Goal: Task Accomplishment & Management: Complete application form

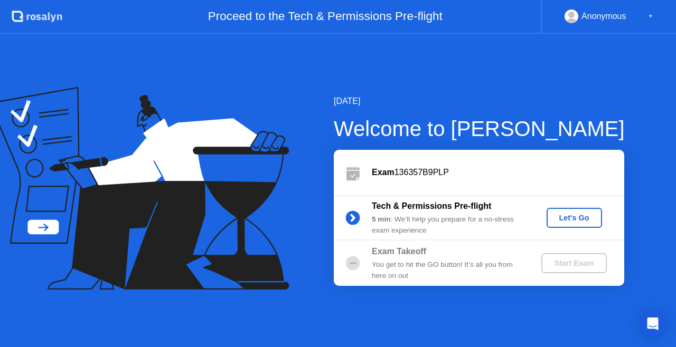
click at [567, 212] on button "Let's Go" at bounding box center [573, 218] width 55 height 20
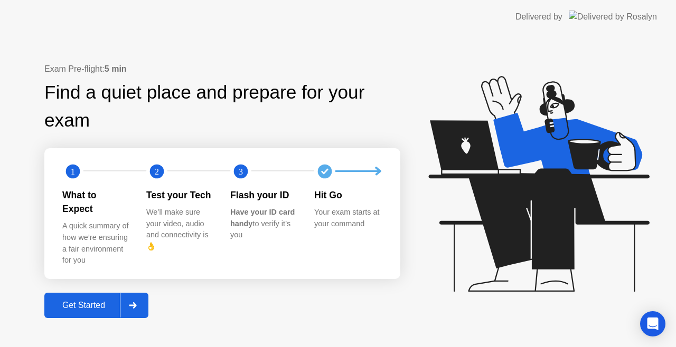
click at [108, 301] on div "Get Started" at bounding box center [84, 306] width 72 height 10
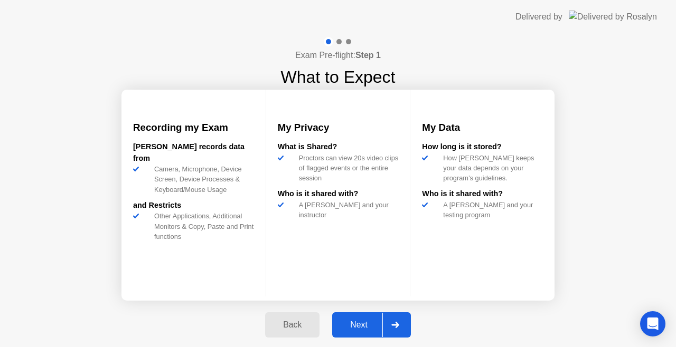
click at [366, 324] on div "Next" at bounding box center [358, 325] width 47 height 10
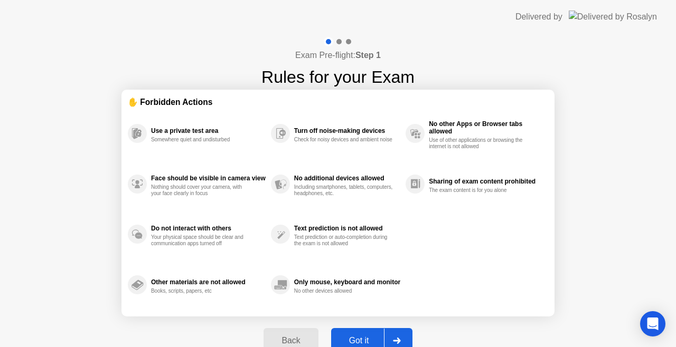
click at [365, 336] on div "Got it" at bounding box center [359, 341] width 50 height 10
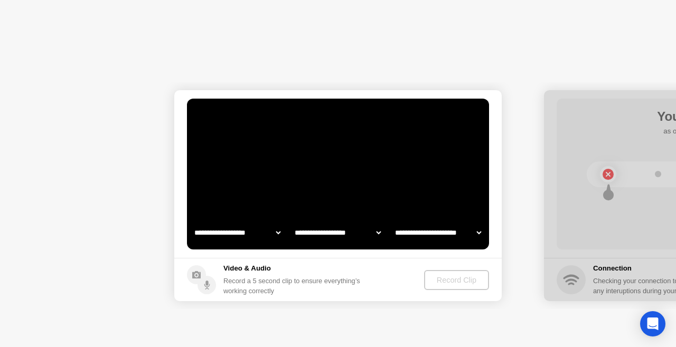
select select "**********"
select select "*******"
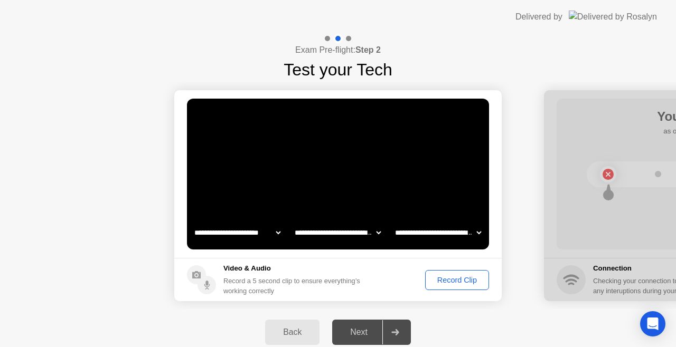
click at [455, 277] on div "Record Clip" at bounding box center [457, 280] width 56 height 8
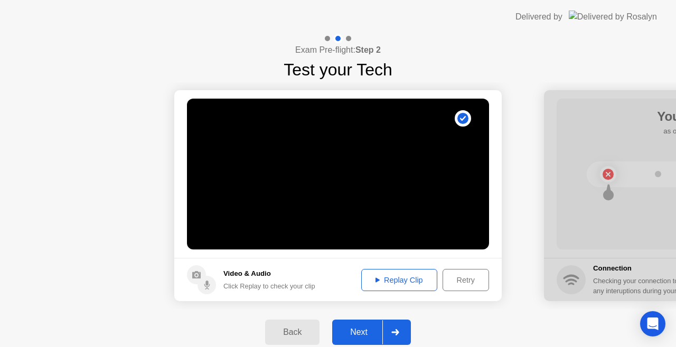
click at [419, 281] on div "Replay Clip" at bounding box center [399, 280] width 69 height 8
click at [407, 279] on div "Replay Clip" at bounding box center [399, 280] width 69 height 8
click at [394, 279] on div "Replay Clip" at bounding box center [399, 280] width 69 height 8
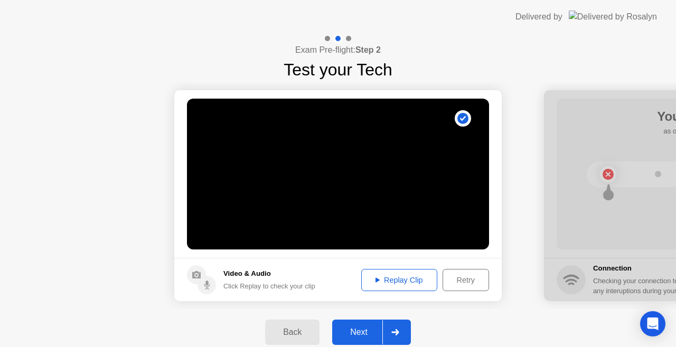
click at [463, 280] on div "Retry" at bounding box center [465, 280] width 39 height 8
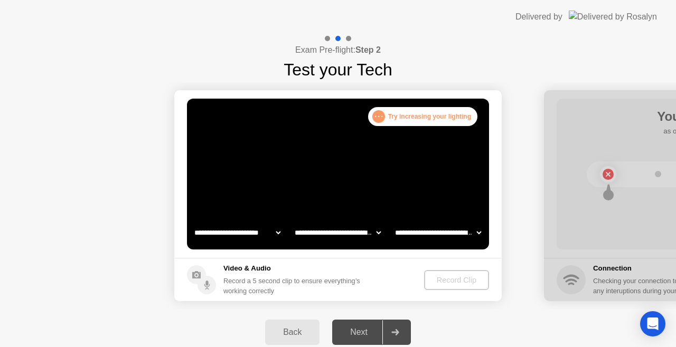
click at [456, 278] on div "Record Clip" at bounding box center [456, 280] width 56 height 8
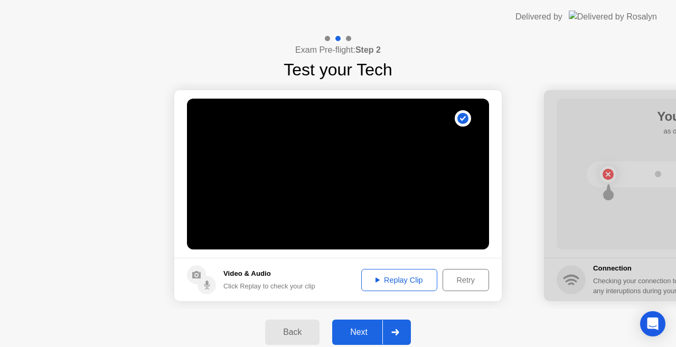
click at [366, 333] on div "Next" at bounding box center [358, 333] width 47 height 10
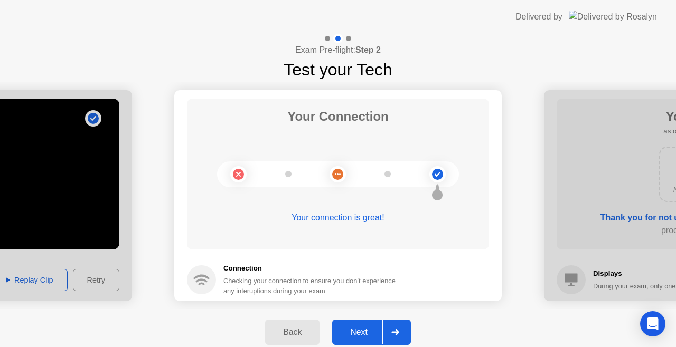
click at [366, 333] on div "Next" at bounding box center [358, 333] width 47 height 10
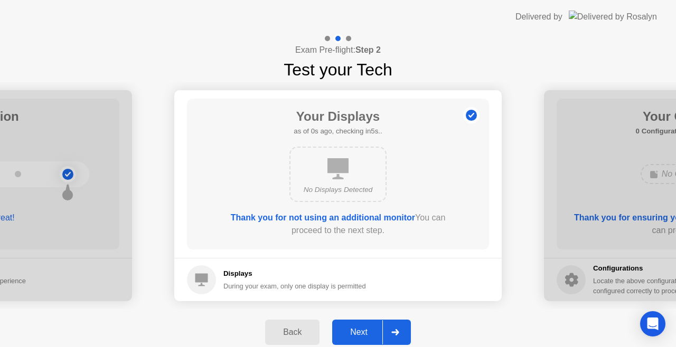
click at [366, 333] on div "Next" at bounding box center [358, 333] width 47 height 10
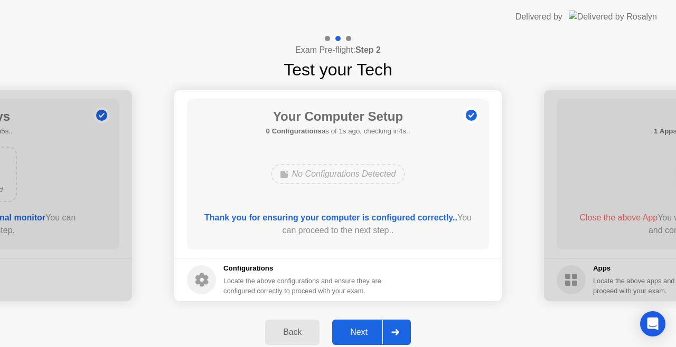
click at [366, 333] on div "Next" at bounding box center [358, 333] width 47 height 10
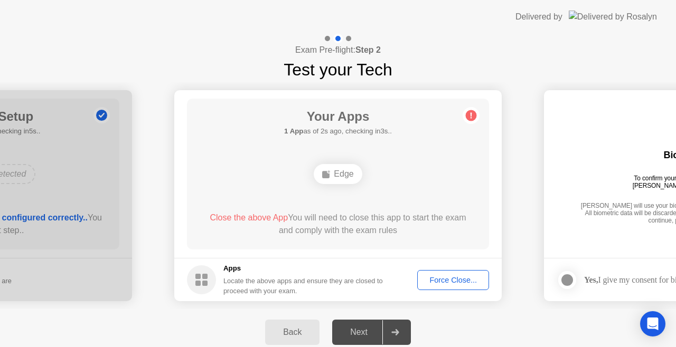
click at [438, 277] on div "Force Close..." at bounding box center [453, 280] width 64 height 8
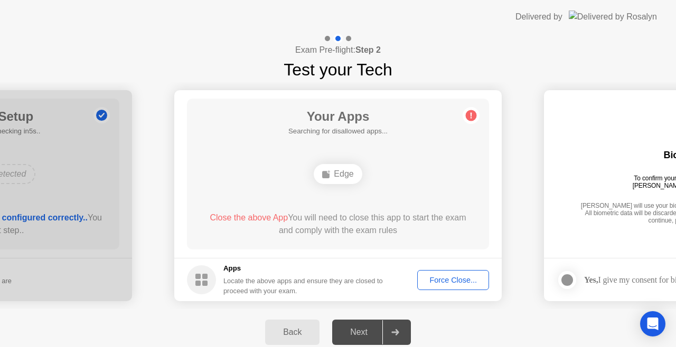
click at [438, 276] on div "Force Close..." at bounding box center [453, 280] width 64 height 8
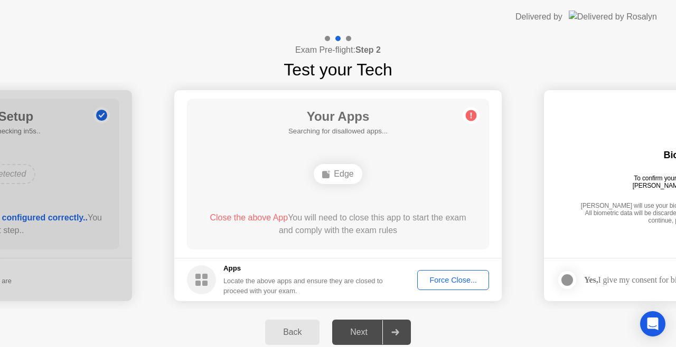
click at [255, 216] on span "Close the above App" at bounding box center [249, 217] width 78 height 9
click at [257, 214] on span "Close the above App" at bounding box center [249, 217] width 78 height 9
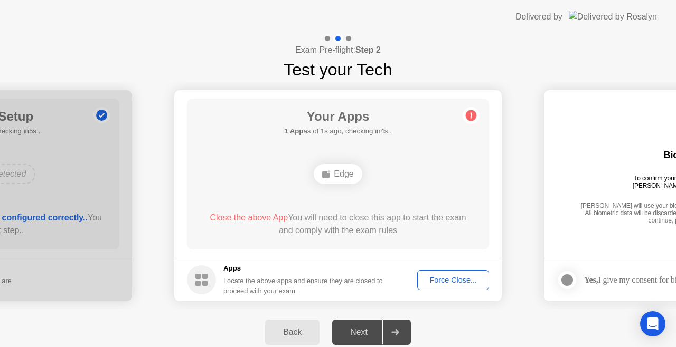
click at [263, 213] on span "Close the above App" at bounding box center [249, 217] width 78 height 9
click at [450, 280] on div "Force Close..." at bounding box center [453, 280] width 64 height 8
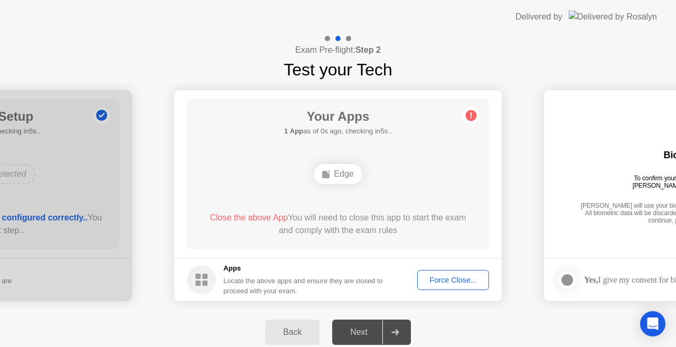
click at [435, 272] on button "Force Close..." at bounding box center [453, 280] width 72 height 20
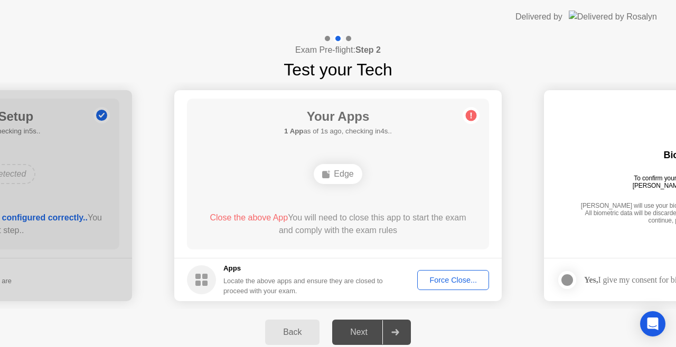
click at [474, 116] on circle at bounding box center [471, 115] width 11 height 11
click at [440, 281] on div "Force Close..." at bounding box center [453, 280] width 64 height 8
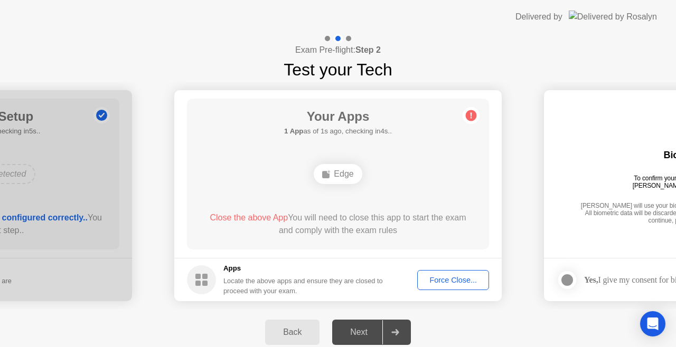
click at [352, 335] on div "Next" at bounding box center [358, 333] width 47 height 10
click at [435, 326] on div "Back Next" at bounding box center [338, 332] width 676 height 46
click at [447, 279] on div "Force Close..." at bounding box center [453, 280] width 64 height 8
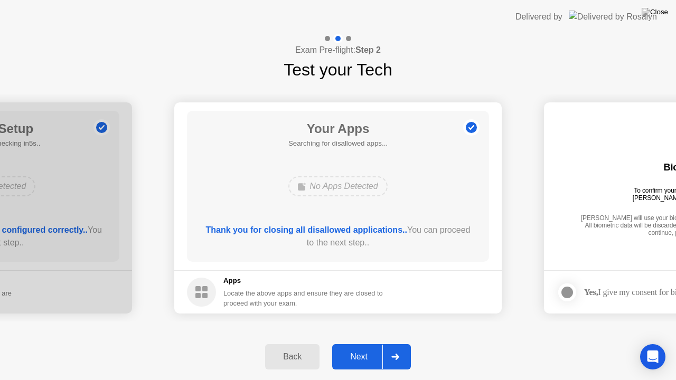
click at [357, 347] on div "Next" at bounding box center [358, 357] width 47 height 10
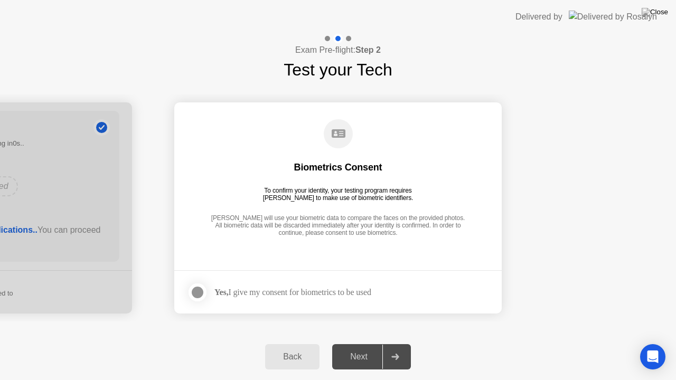
click at [199, 290] on div at bounding box center [197, 292] width 13 height 13
click at [358, 347] on div "Next" at bounding box center [358, 357] width 47 height 10
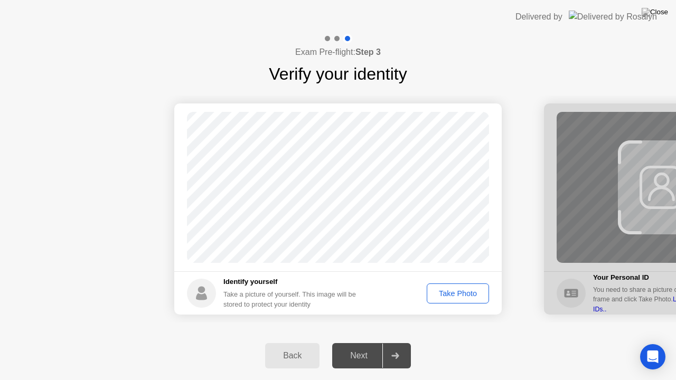
click at [445, 293] on div "Take Photo" at bounding box center [457, 293] width 55 height 8
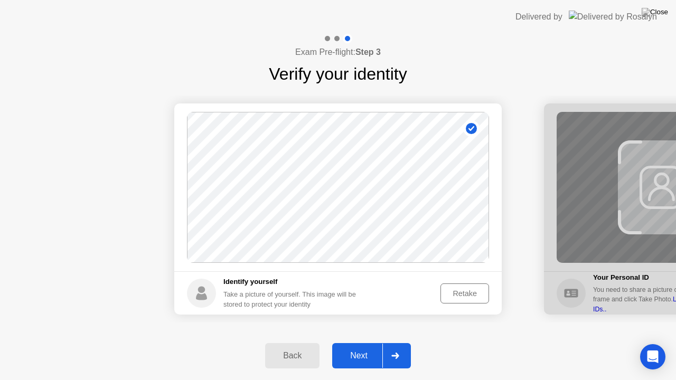
click at [364, 347] on div "Next" at bounding box center [358, 356] width 47 height 10
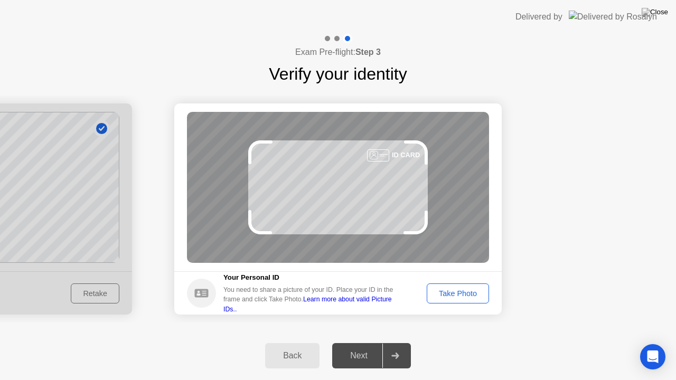
click at [447, 289] on div "Take Photo" at bounding box center [457, 293] width 55 height 8
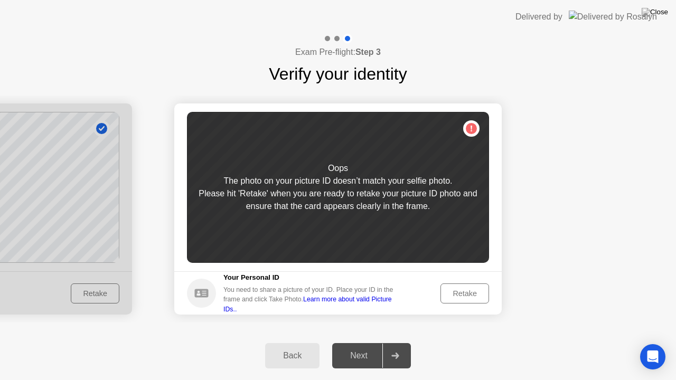
click at [453, 289] on div "Retake" at bounding box center [464, 293] width 41 height 8
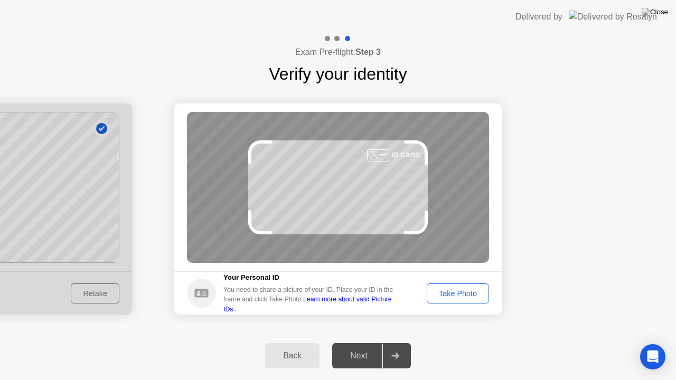
click at [453, 289] on div "Take Photo" at bounding box center [457, 293] width 55 height 8
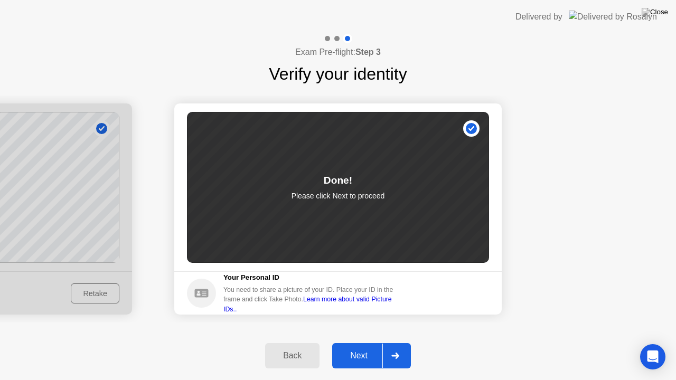
click at [359, 347] on div "Next" at bounding box center [358, 356] width 47 height 10
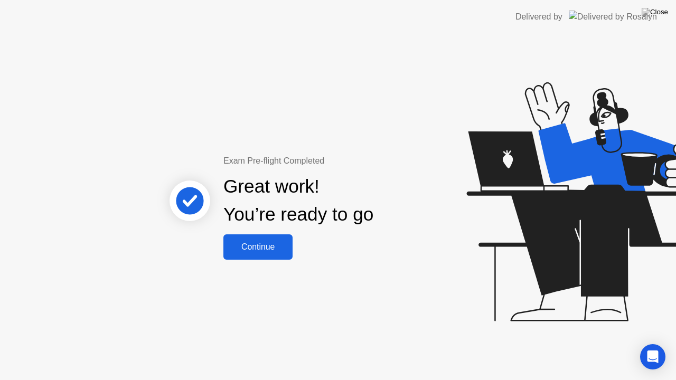
click at [267, 248] on div "Continue" at bounding box center [258, 247] width 63 height 10
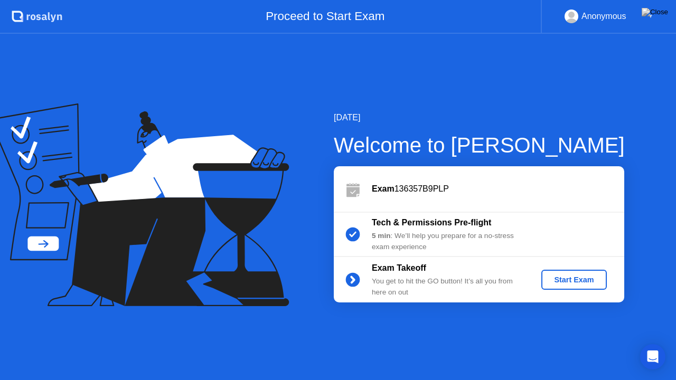
click at [569, 276] on div "Start Exam" at bounding box center [573, 280] width 56 height 8
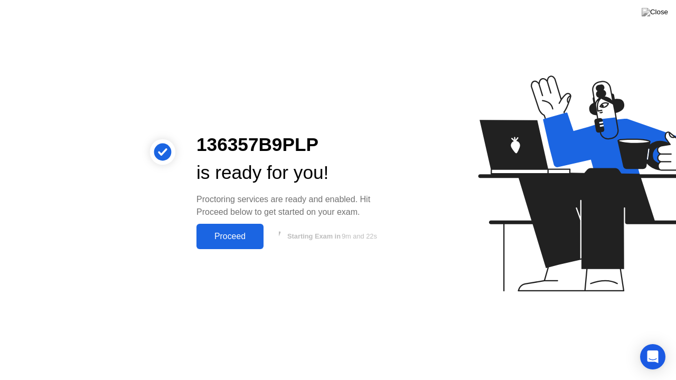
click at [245, 233] on div "Proceed" at bounding box center [230, 237] width 61 height 10
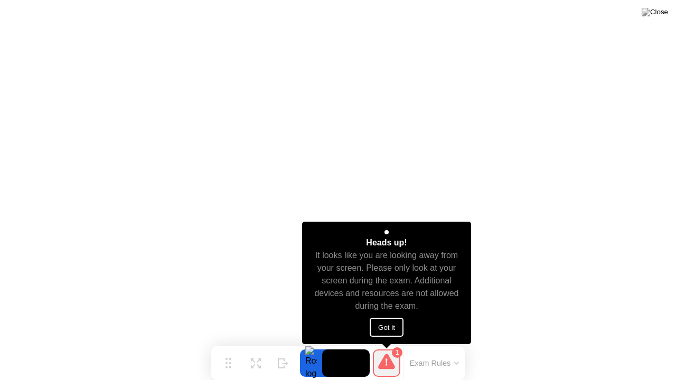
click at [389, 324] on button "Got it" at bounding box center [387, 327] width 34 height 19
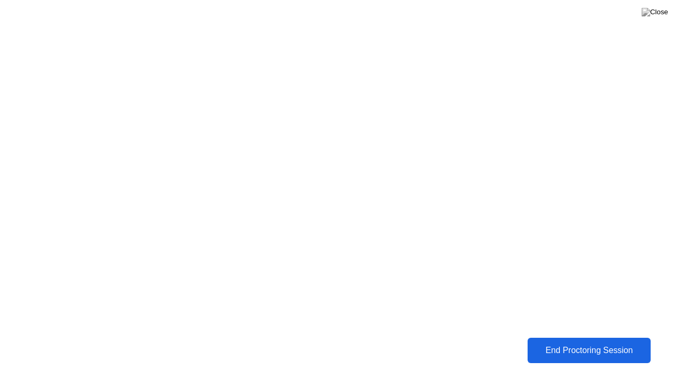
click at [560, 347] on div "End Proctoring Session" at bounding box center [589, 351] width 117 height 10
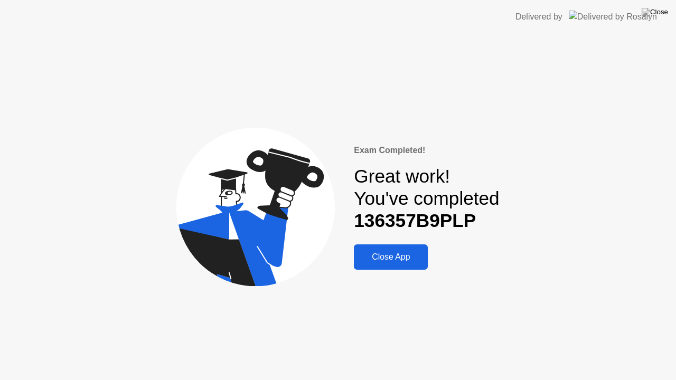
click at [392, 258] on div "Close App" at bounding box center [391, 257] width 68 height 10
